Goal: Transaction & Acquisition: Book appointment/travel/reservation

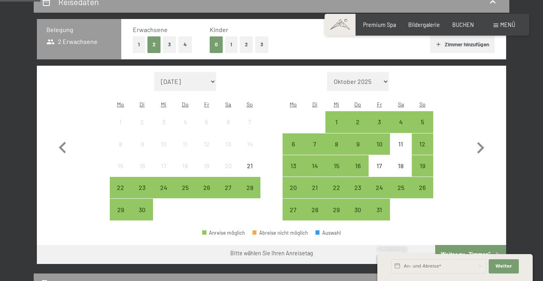
scroll to position [209, 0]
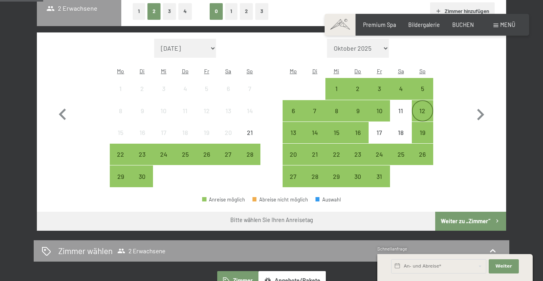
click at [422, 108] on div "12" at bounding box center [422, 118] width 20 height 20
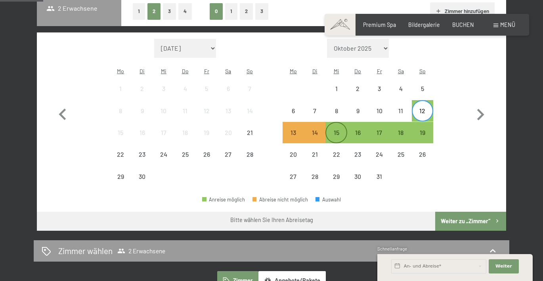
click at [341, 130] on div "15" at bounding box center [336, 140] width 20 height 20
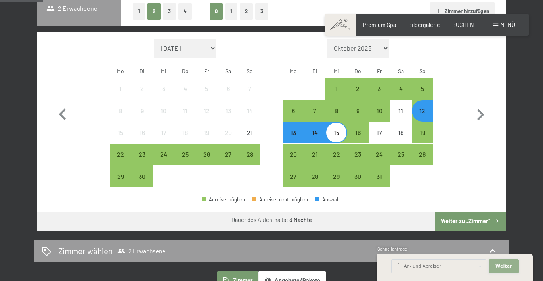
click at [498, 267] on span "Weiter" at bounding box center [503, 266] width 17 height 6
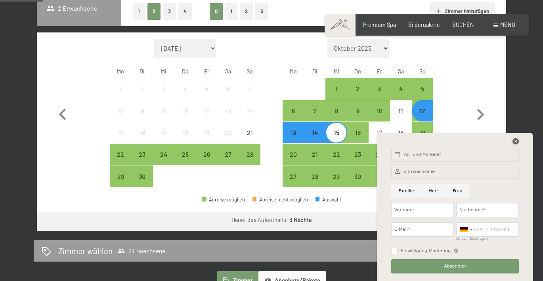
click at [514, 141] on icon at bounding box center [515, 141] width 6 height 6
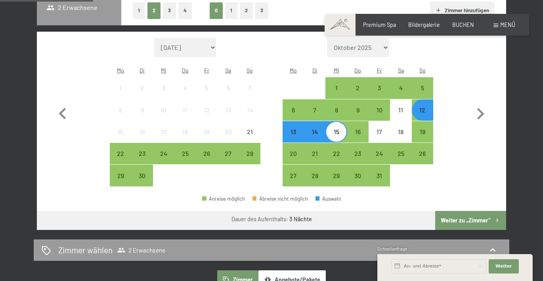
scroll to position [210, 0]
click at [361, 122] on div "16" at bounding box center [358, 132] width 20 height 20
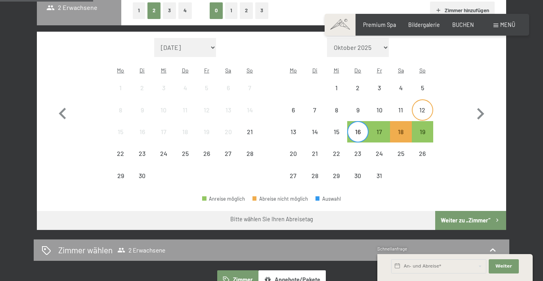
click at [422, 107] on div "12" at bounding box center [422, 117] width 20 height 20
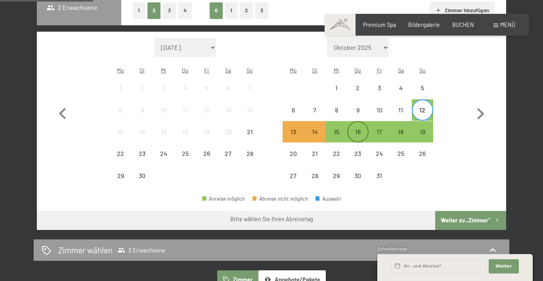
click at [348, 129] on div "16" at bounding box center [358, 139] width 20 height 20
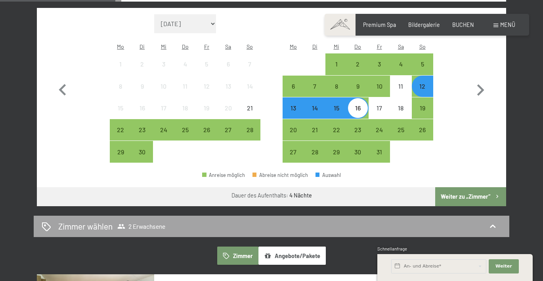
scroll to position [167, 0]
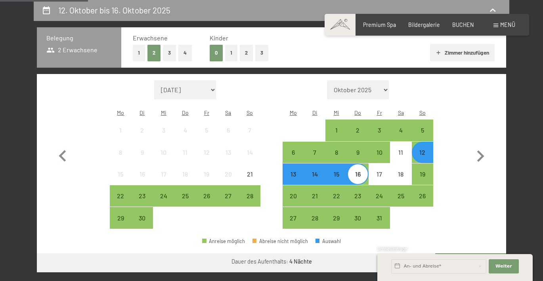
click at [337, 171] on div "15" at bounding box center [336, 181] width 20 height 20
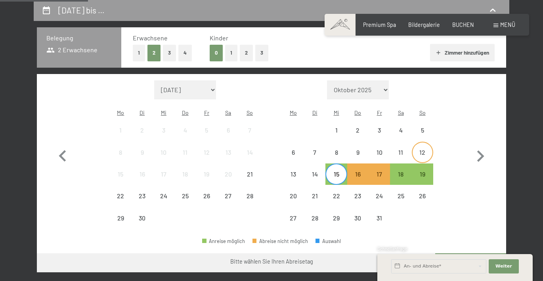
click at [426, 149] on div "12" at bounding box center [422, 159] width 20 height 20
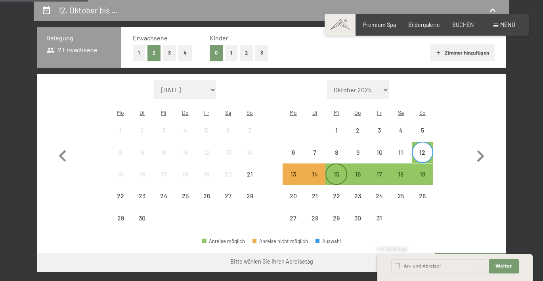
click at [337, 171] on div "15" at bounding box center [336, 181] width 20 height 20
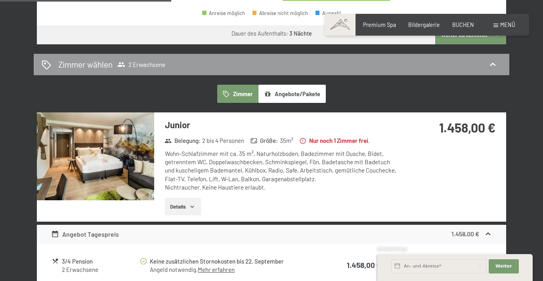
scroll to position [393, 0]
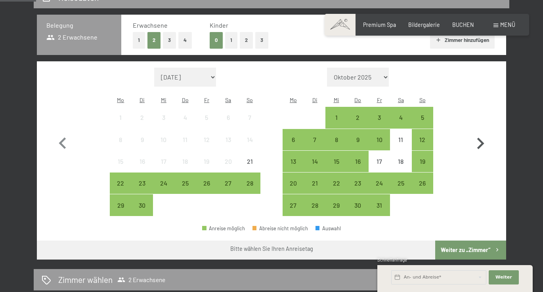
scroll to position [173, 0]
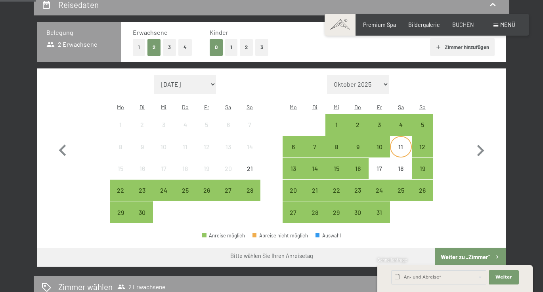
click at [410, 144] on div "11" at bounding box center [401, 154] width 20 height 20
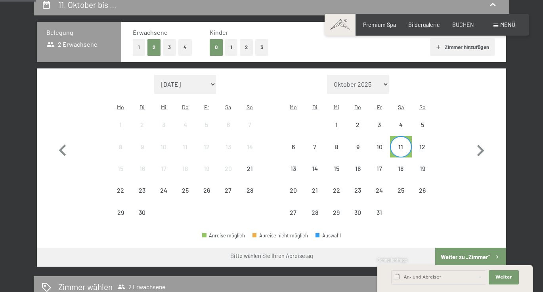
click at [401, 144] on div "11" at bounding box center [401, 154] width 20 height 20
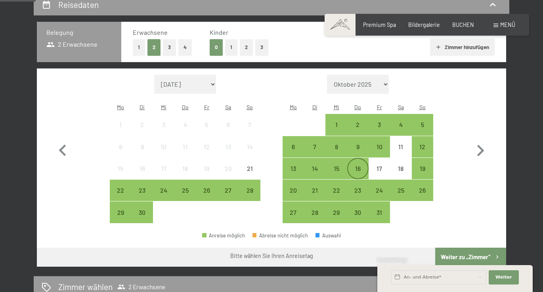
click at [359, 166] on div "16" at bounding box center [358, 176] width 20 height 20
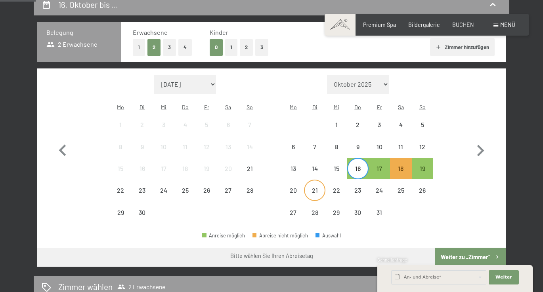
click at [313, 187] on div "21" at bounding box center [315, 197] width 20 height 20
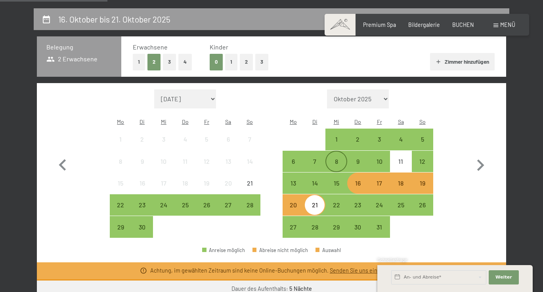
scroll to position [188, 0]
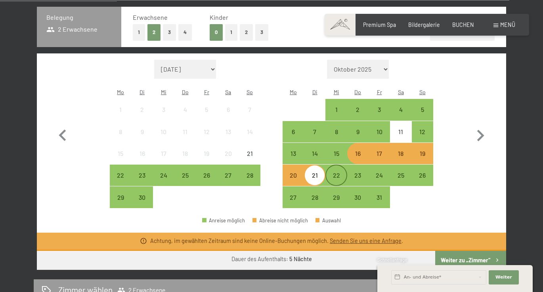
click at [344, 172] on div "22" at bounding box center [336, 182] width 20 height 20
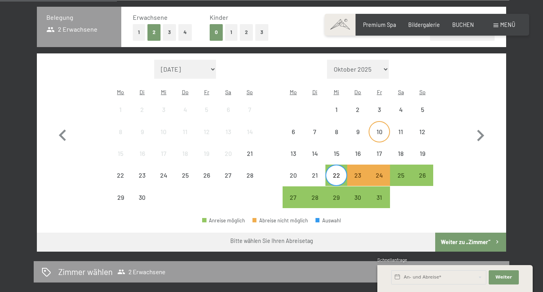
click at [380, 129] on div "10" at bounding box center [379, 139] width 20 height 20
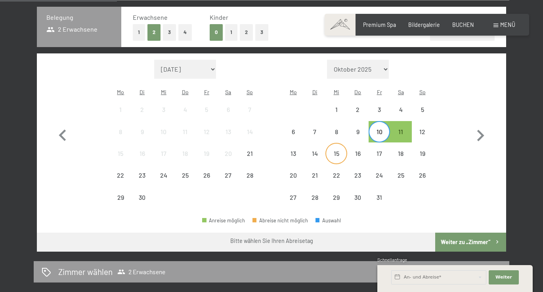
click at [344, 151] on div "15" at bounding box center [336, 161] width 20 height 20
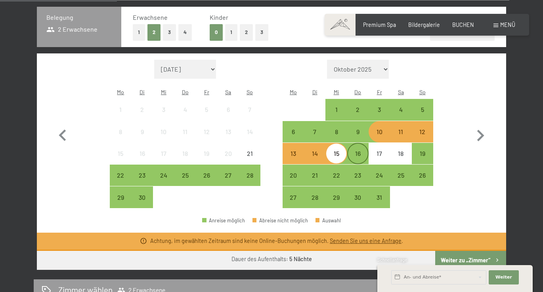
click at [360, 151] on div "16" at bounding box center [358, 161] width 20 height 20
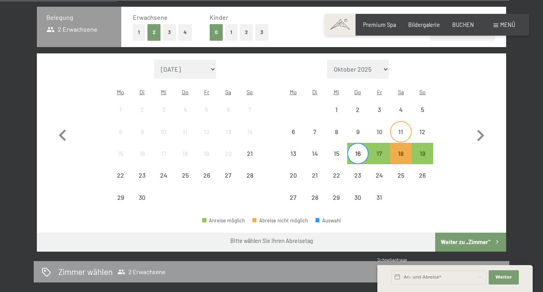
click at [398, 129] on div "11" at bounding box center [401, 139] width 20 height 20
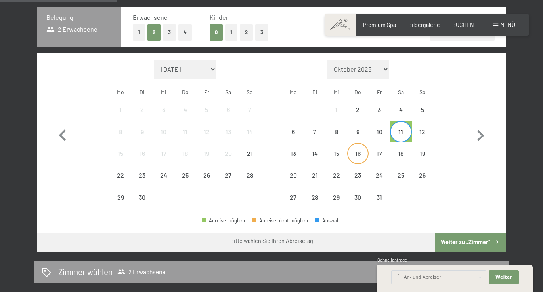
click at [356, 151] on div "16" at bounding box center [358, 161] width 20 height 20
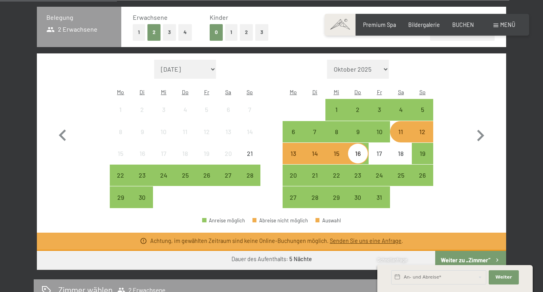
click at [422, 129] on div "12" at bounding box center [422, 139] width 20 height 20
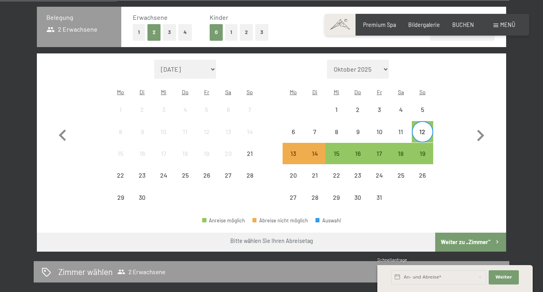
click at [422, 129] on div "12" at bounding box center [422, 139] width 20 height 20
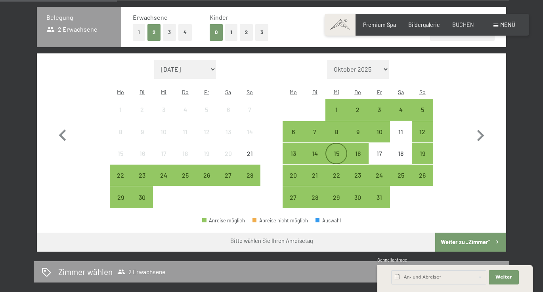
click at [334, 151] on div "15" at bounding box center [336, 161] width 20 height 20
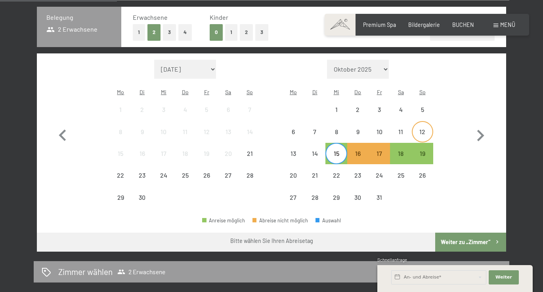
click at [418, 129] on div "12" at bounding box center [422, 139] width 20 height 20
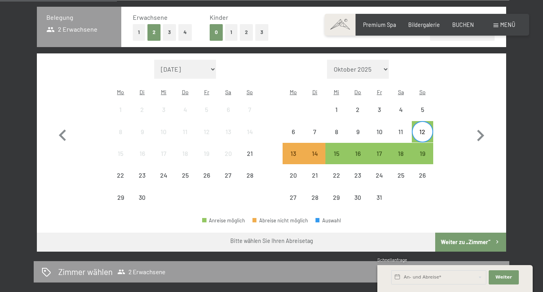
click at [421, 129] on div "12" at bounding box center [422, 139] width 20 height 20
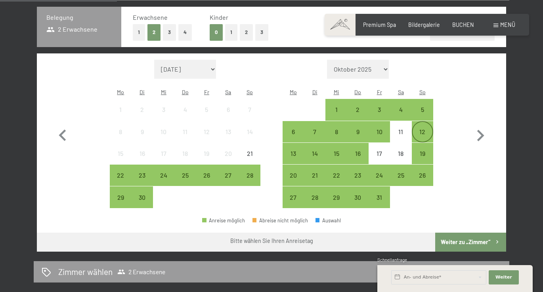
click at [421, 129] on div "12" at bounding box center [422, 139] width 20 height 20
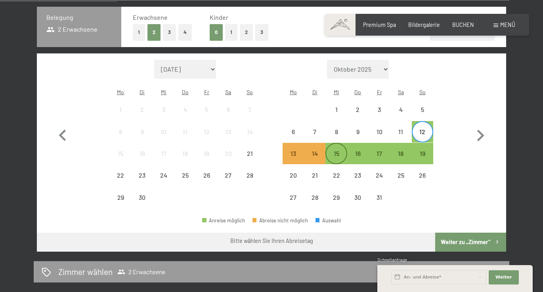
click at [333, 151] on div "15" at bounding box center [336, 161] width 20 height 20
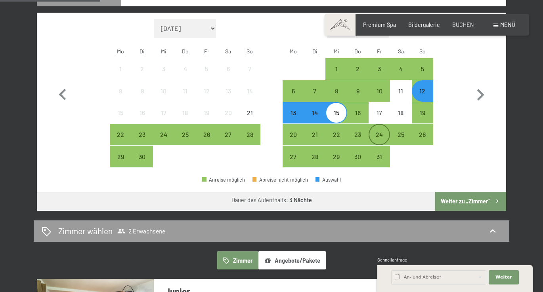
scroll to position [229, 0]
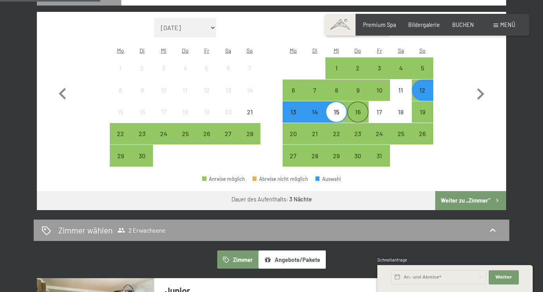
click at [357, 109] on div "16" at bounding box center [358, 119] width 20 height 20
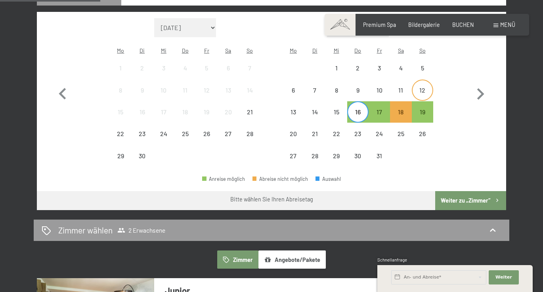
click at [416, 87] on div "12" at bounding box center [422, 97] width 20 height 20
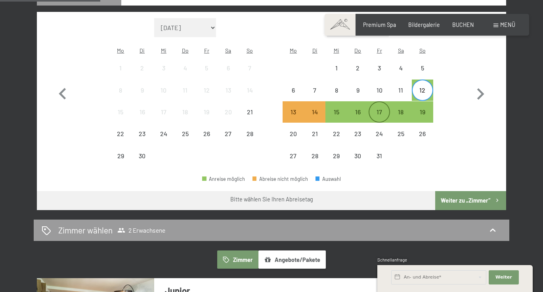
click at [378, 109] on div "17" at bounding box center [379, 119] width 20 height 20
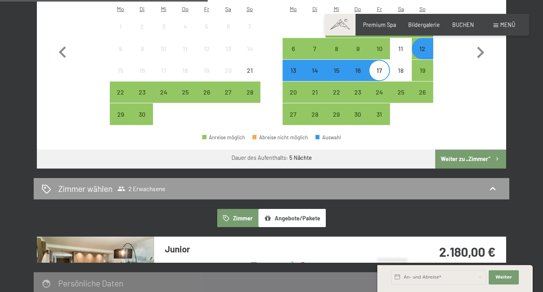
scroll to position [172, 0]
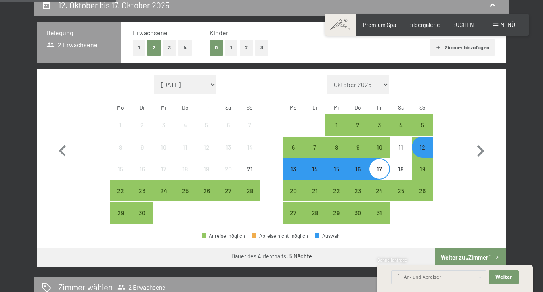
click at [467, 248] on button "Weiter zu „Zimmer“" at bounding box center [470, 257] width 71 height 19
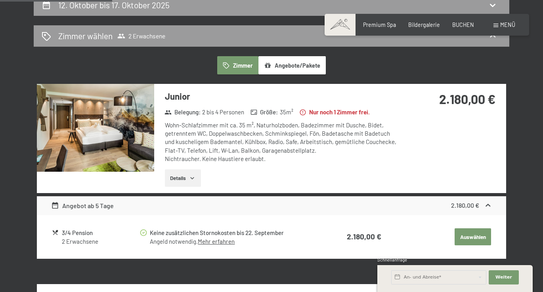
scroll to position [166, 0]
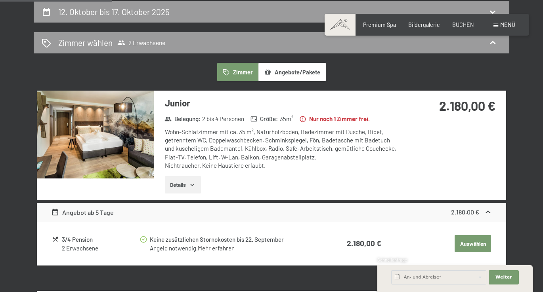
click at [195, 182] on icon "button" at bounding box center [192, 185] width 6 height 6
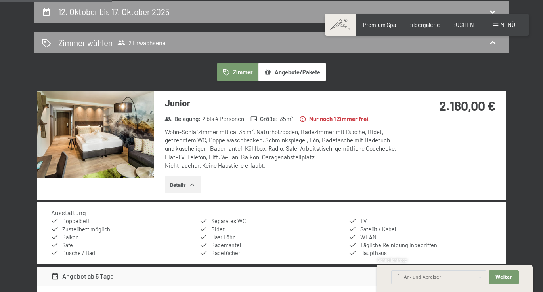
click at [129, 131] on img at bounding box center [95, 135] width 117 height 88
click at [0, 0] on button "button" at bounding box center [0, 0] width 0 height 0
